Goal: Find contact information: Find contact information

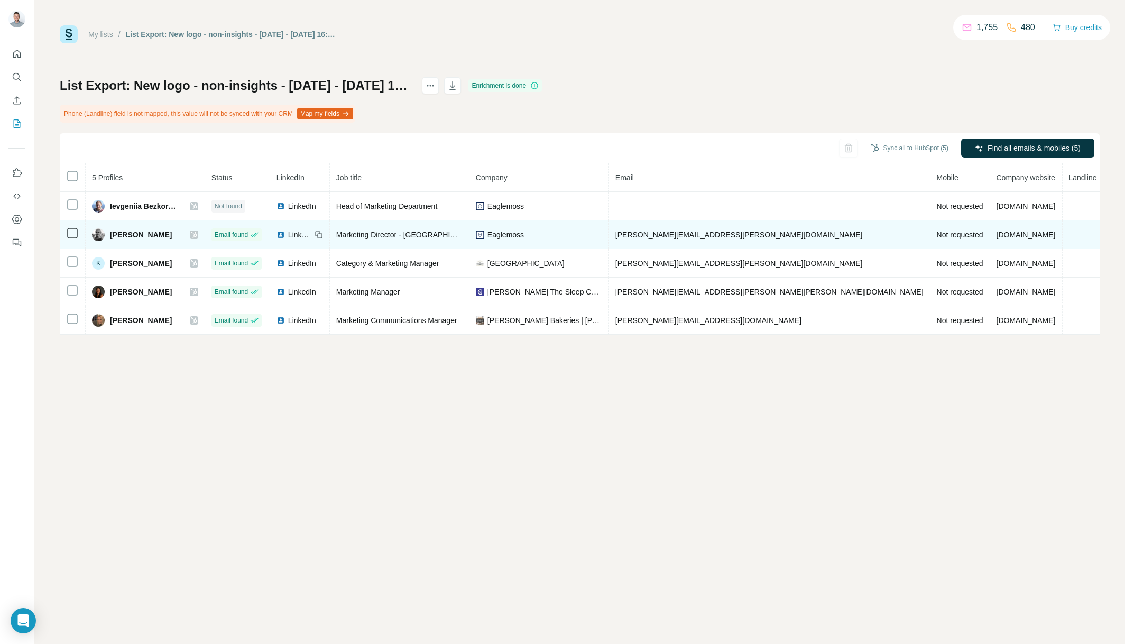
click at [727, 234] on span "[PERSON_NAME][EMAIL_ADDRESS][PERSON_NAME][DOMAIN_NAME]" at bounding box center [738, 234] width 247 height 8
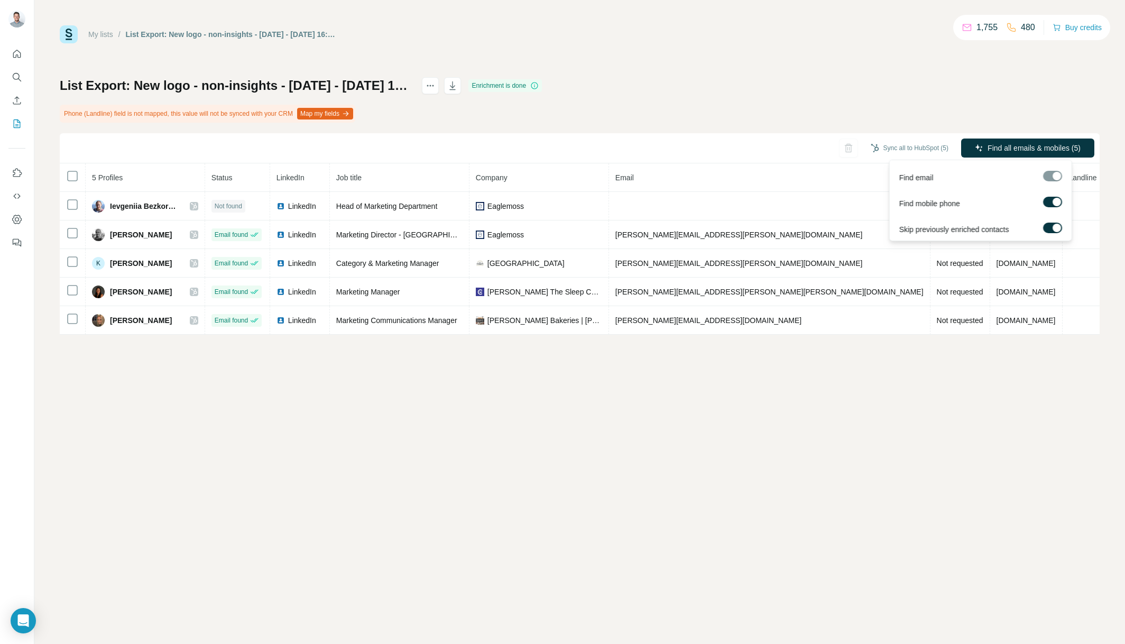
click at [1053, 227] on div at bounding box center [1056, 228] width 8 height 8
click at [1021, 146] on span "Find all emails & mobiles (5)" at bounding box center [1033, 148] width 93 height 11
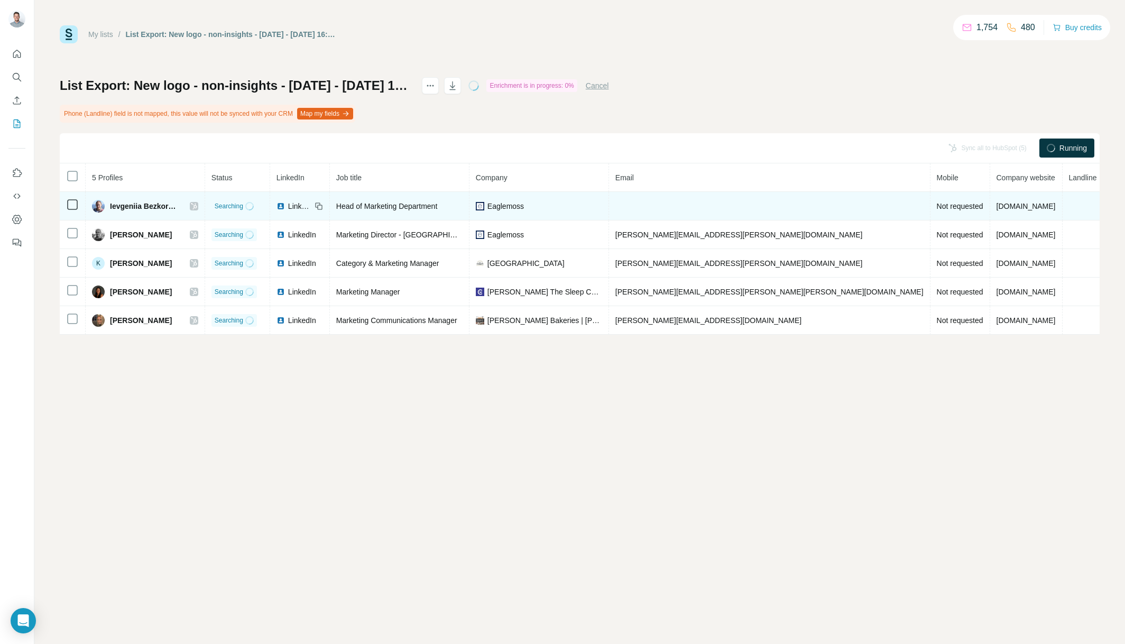
click at [311, 210] on span "LinkedIn" at bounding box center [299, 206] width 23 height 11
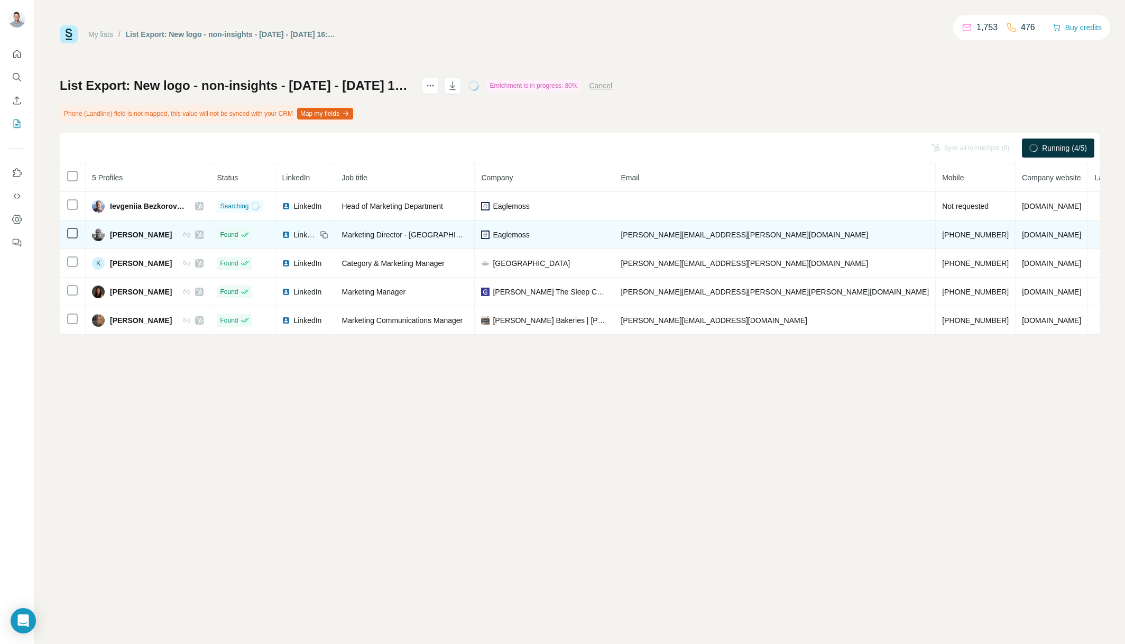
click at [137, 237] on span "[PERSON_NAME]" at bounding box center [141, 234] width 62 height 11
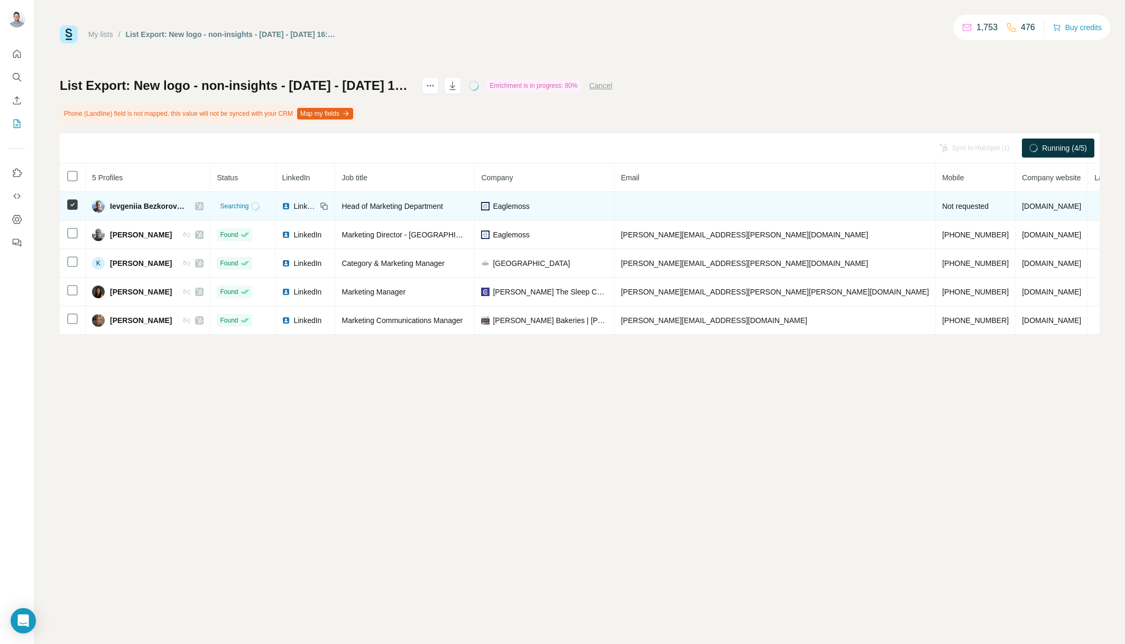
click at [202, 206] on icon at bounding box center [200, 206] width 6 height 6
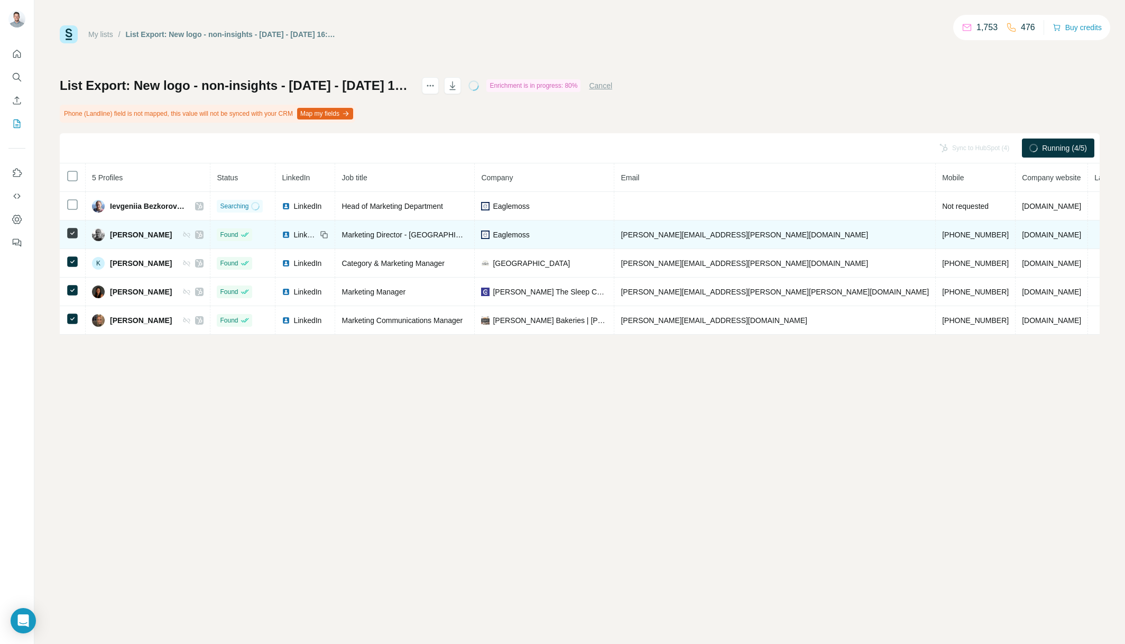
click at [202, 233] on icon at bounding box center [199, 234] width 6 height 8
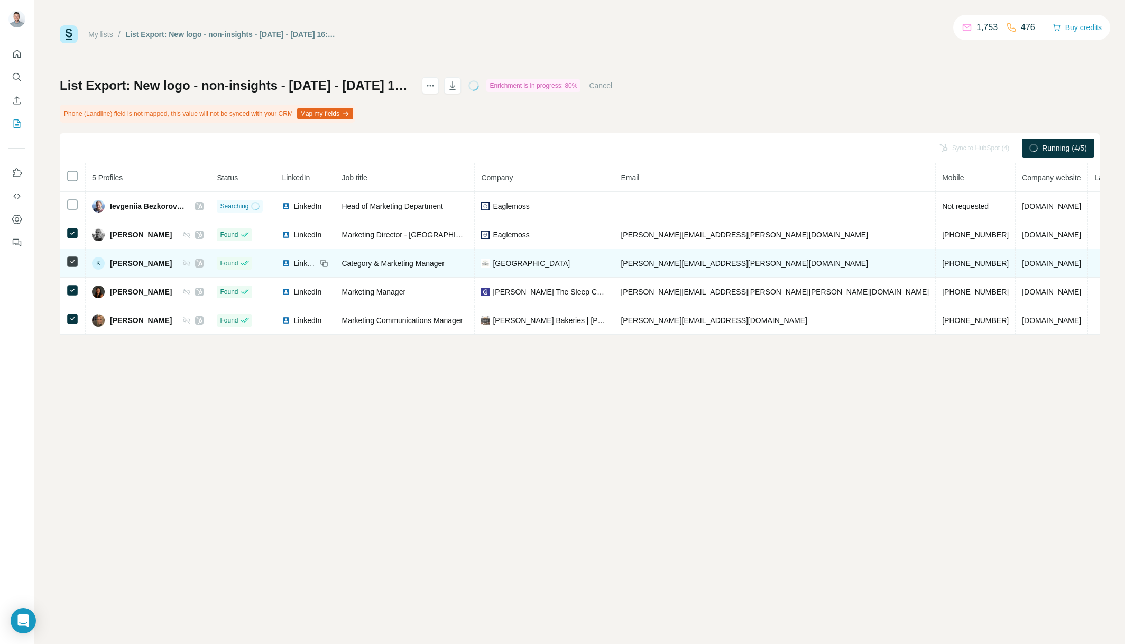
click at [204, 264] on div at bounding box center [199, 263] width 8 height 8
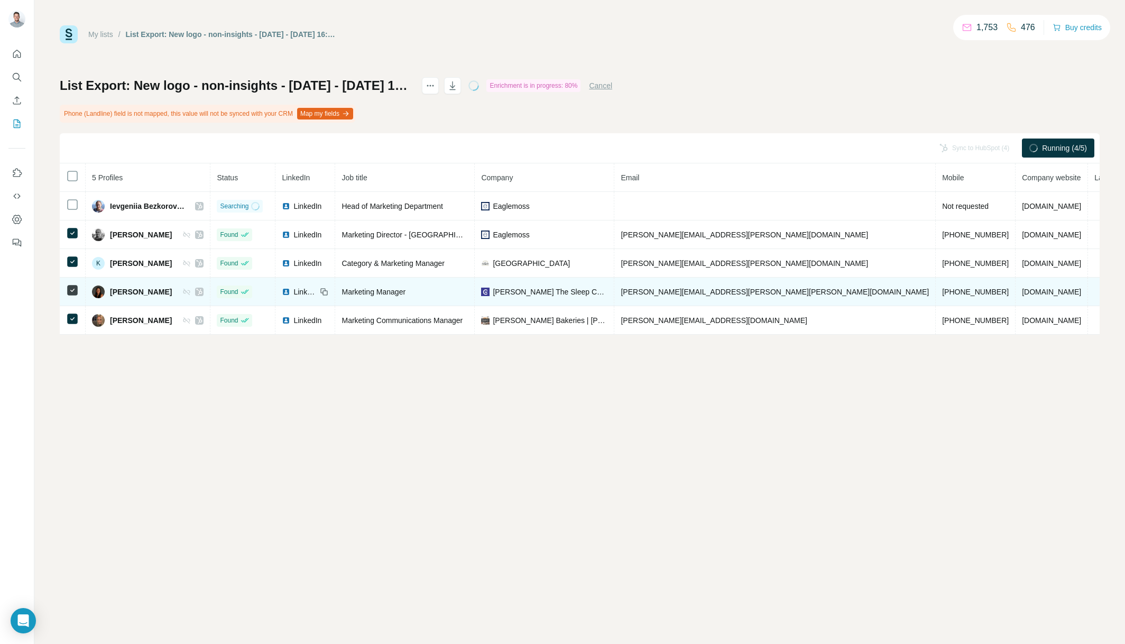
click at [202, 294] on icon at bounding box center [200, 292] width 6 height 6
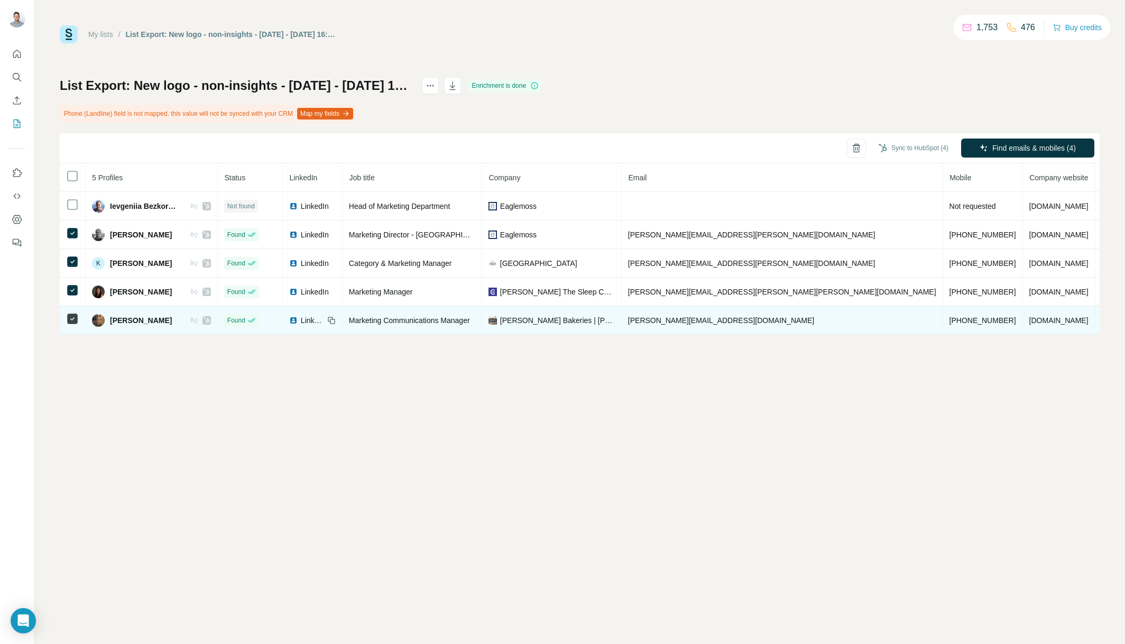
click at [211, 323] on div at bounding box center [200, 320] width 21 height 8
click at [210, 322] on icon at bounding box center [207, 320] width 6 height 8
